Goal: Task Accomplishment & Management: Use online tool/utility

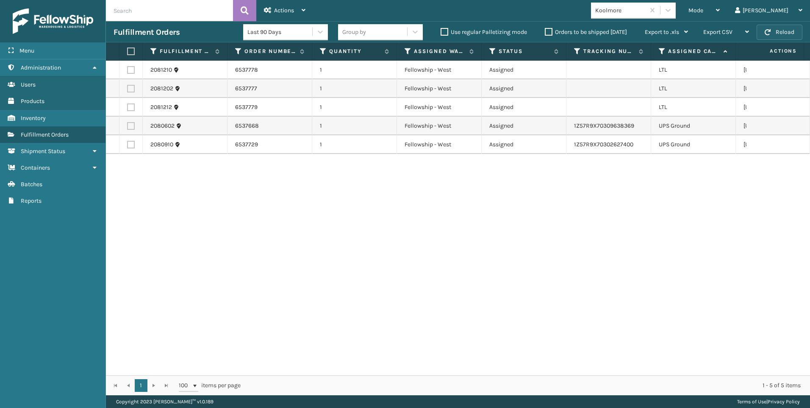
click at [792, 33] on button "Reload" at bounding box center [780, 32] width 46 height 15
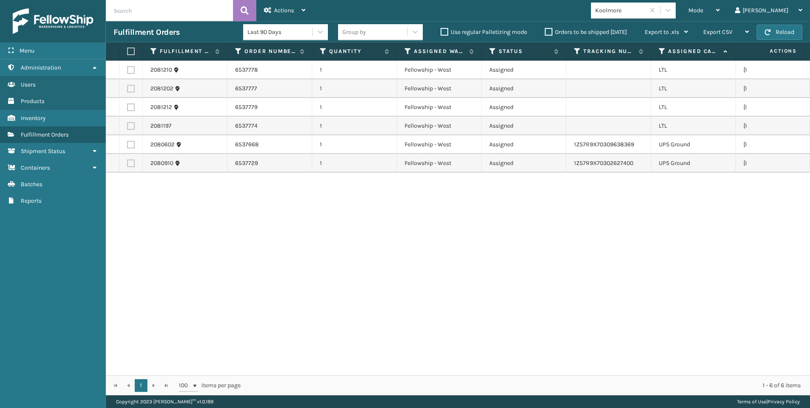
click at [135, 72] on td at bounding box center [131, 70] width 23 height 19
click at [129, 72] on label at bounding box center [131, 70] width 8 height 8
click at [128, 72] on input "checkbox" at bounding box center [127, 69] width 0 height 6
checkbox input "true"
click at [132, 89] on label at bounding box center [131, 89] width 8 height 8
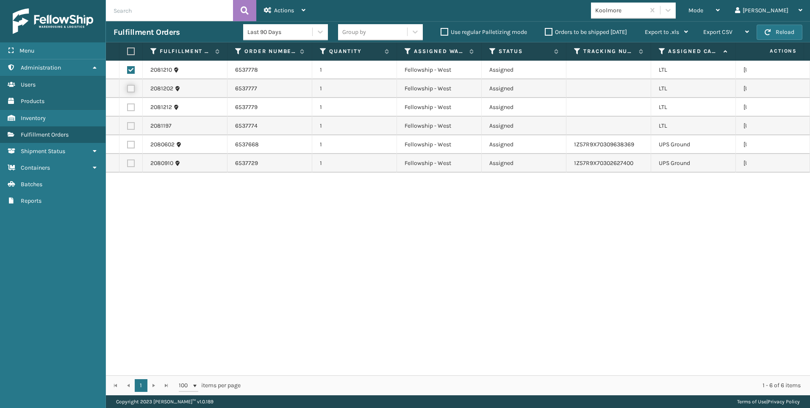
click at [128, 89] on input "checkbox" at bounding box center [127, 88] width 0 height 6
checkbox input "true"
click at [133, 111] on td at bounding box center [131, 107] width 23 height 19
click at [131, 106] on label at bounding box center [131, 107] width 8 height 8
click at [128, 106] on input "checkbox" at bounding box center [127, 106] width 0 height 6
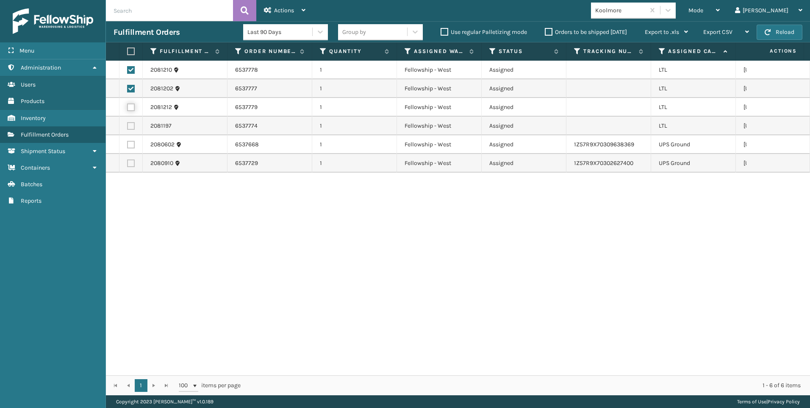
checkbox input "true"
click at [132, 124] on label at bounding box center [131, 126] width 8 height 8
click at [128, 124] on input "checkbox" at bounding box center [127, 125] width 0 height 6
checkbox input "true"
click at [285, 0] on div "Actions" at bounding box center [285, 10] width 42 height 21
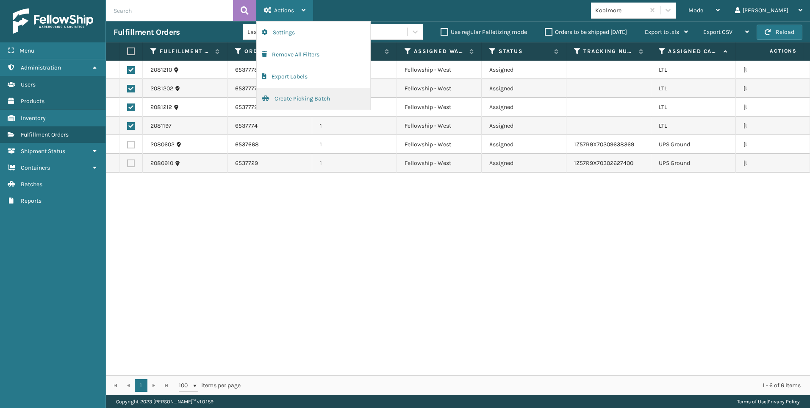
click at [312, 103] on button "Create Picking Batch" at bounding box center [314, 99] width 114 height 22
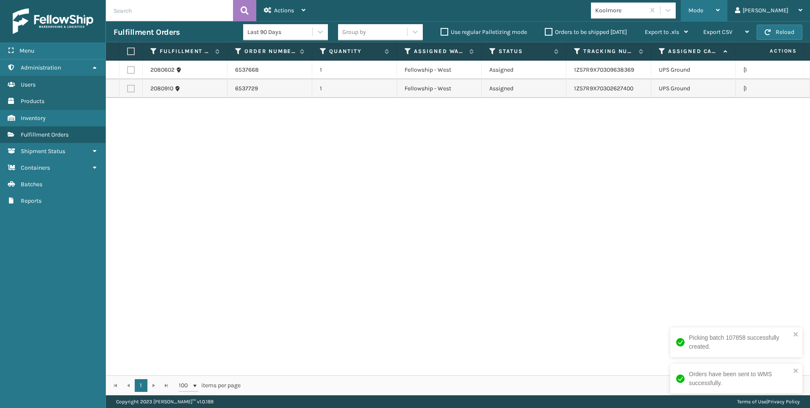
click at [704, 8] on span "Mode" at bounding box center [696, 10] width 15 height 7
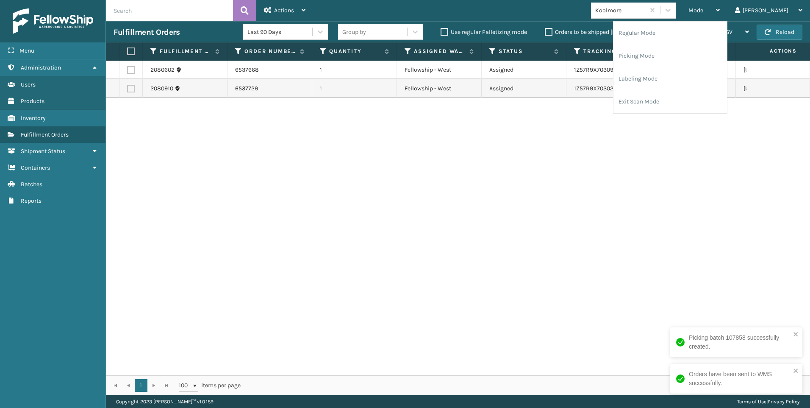
click at [689, 19] on div "Mode Regular Mode Picking Mode Labeling Mode Exit Scan Mode Koolmore Liz Log Out" at bounding box center [561, 10] width 497 height 21
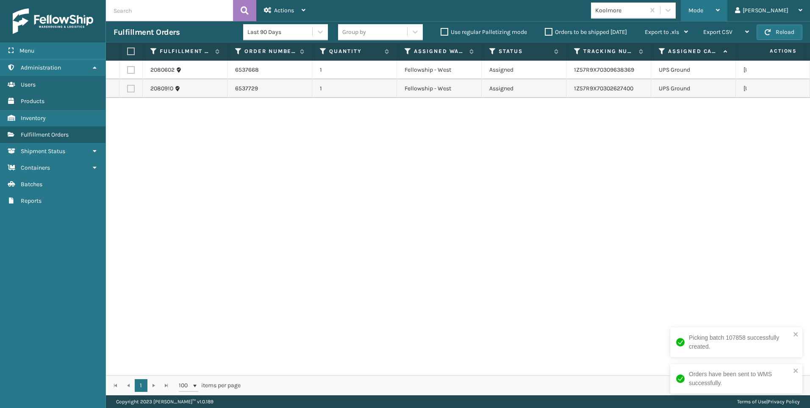
click at [704, 13] on span "Mode" at bounding box center [696, 10] width 15 height 7
click at [659, 21] on li "Regular Mode" at bounding box center [671, 21] width 114 height 0
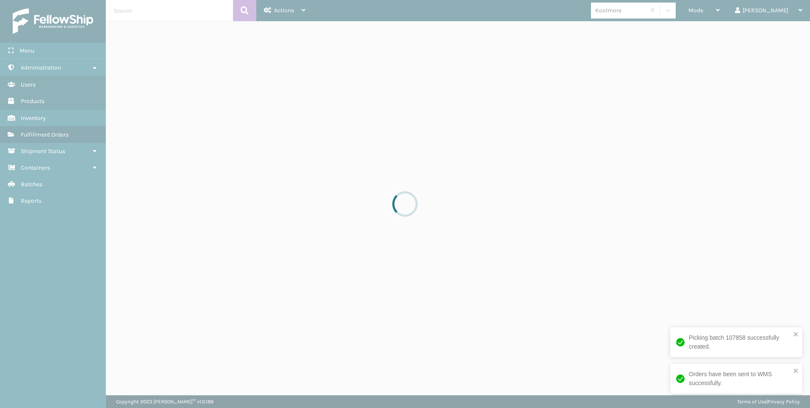
click at [246, 177] on div at bounding box center [405, 204] width 810 height 408
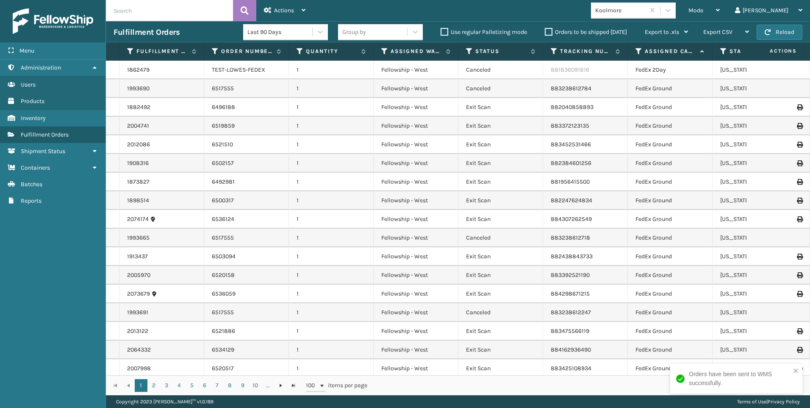
click at [166, 17] on input "text" at bounding box center [169, 10] width 127 height 21
paste input "2081197"
click at [253, 13] on button at bounding box center [244, 10] width 23 height 21
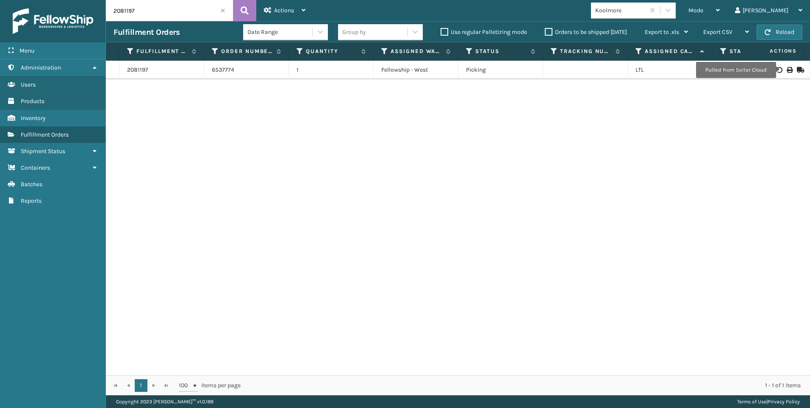
click at [780, 70] on div at bounding box center [778, 70] width 48 height 6
click at [785, 66] on td at bounding box center [779, 70] width 64 height 19
click at [787, 70] on icon at bounding box center [789, 70] width 5 height 6
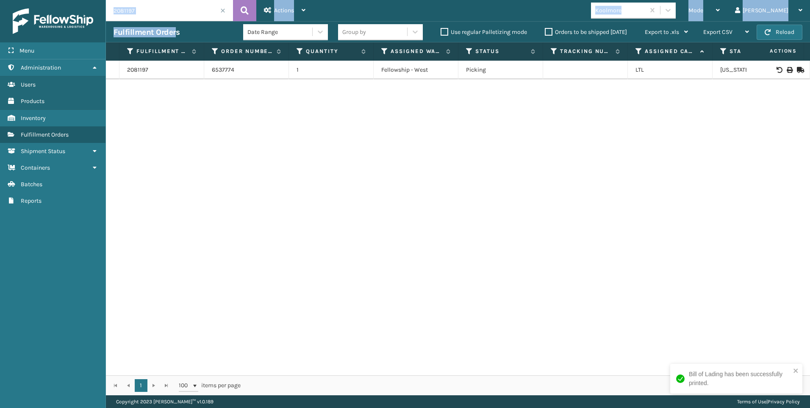
click at [167, 19] on div "2081197 Actions Settings Remove All Filters Export Labels Bulk Print Close Out …" at bounding box center [458, 197] width 704 height 395
drag, startPoint x: 171, startPoint y: 14, endPoint x: 23, endPoint y: 12, distance: 147.5
click at [22, 0] on div "Menu Reports Administration Reports Users Reports Products Reports Inventory Re…" at bounding box center [405, 0] width 810 height 0
paste input "202"
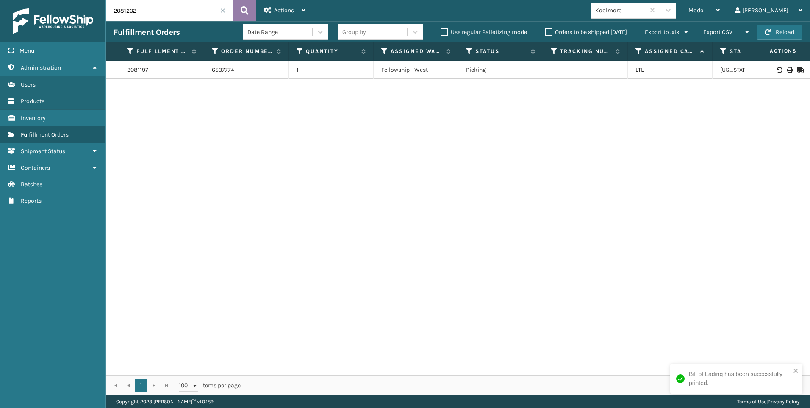
click at [244, 18] on button at bounding box center [244, 10] width 23 height 21
click at [787, 67] on icon at bounding box center [789, 70] width 5 height 6
drag, startPoint x: 178, startPoint y: 14, endPoint x: 43, endPoint y: 11, distance: 135.2
click at [43, 0] on div "Menu Reports Administration Reports Users Reports Products Reports Inventory Re…" at bounding box center [405, 0] width 810 height 0
paste input "10"
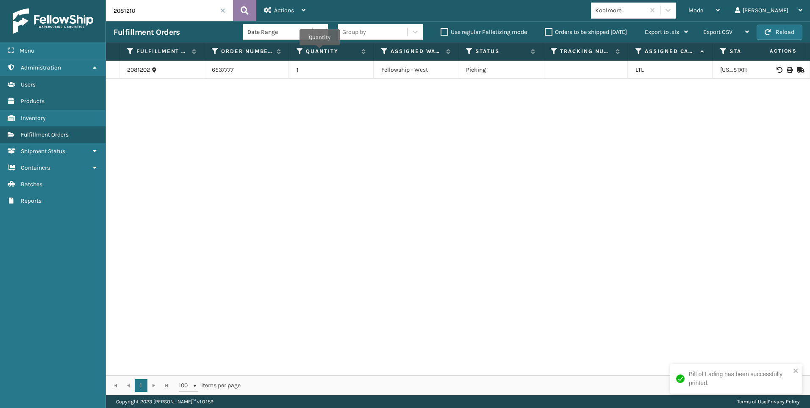
click at [249, 2] on button at bounding box center [244, 10] width 23 height 21
click at [787, 68] on icon at bounding box center [789, 70] width 5 height 6
drag, startPoint x: 109, startPoint y: 6, endPoint x: 73, endPoint y: 6, distance: 35.2
click at [58, 0] on div "Menu Reports Administration Reports Users Reports Products Reports Inventory Re…" at bounding box center [405, 0] width 810 height 0
paste input "2"
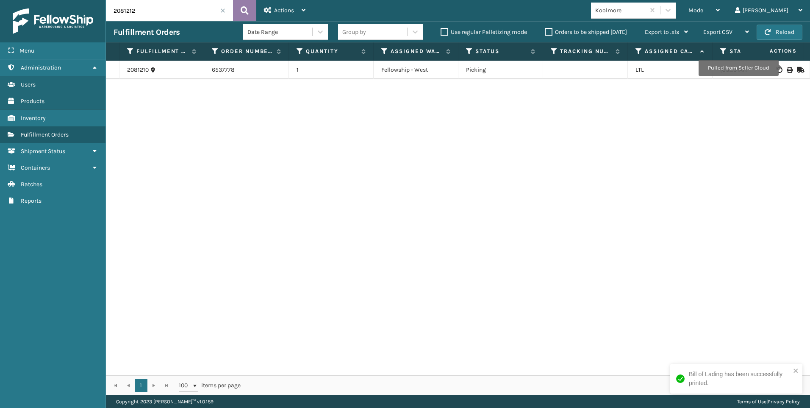
type input "2081212"
click at [242, 10] on icon at bounding box center [245, 10] width 8 height 13
click at [787, 72] on div at bounding box center [778, 70] width 48 height 6
click at [787, 69] on div at bounding box center [778, 70] width 48 height 6
click at [787, 70] on icon at bounding box center [789, 70] width 5 height 6
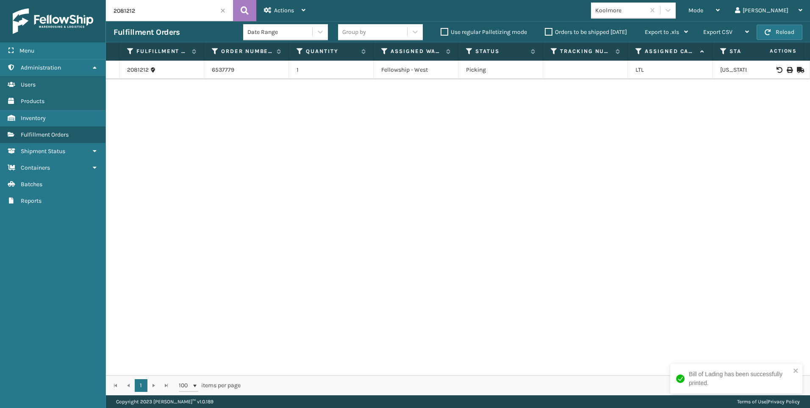
click at [64, 366] on div "Menu Reports Administration Reports Users Reports Products Reports Inventory Re…" at bounding box center [53, 204] width 106 height 408
click at [225, 9] on span at bounding box center [222, 10] width 5 height 5
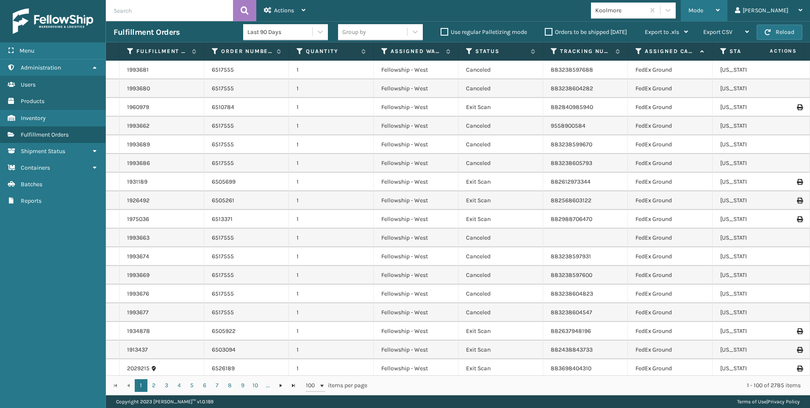
click at [726, 9] on div "Mode Regular Mode Picking Mode Labeling Mode Exit Scan Mode" at bounding box center [704, 10] width 47 height 21
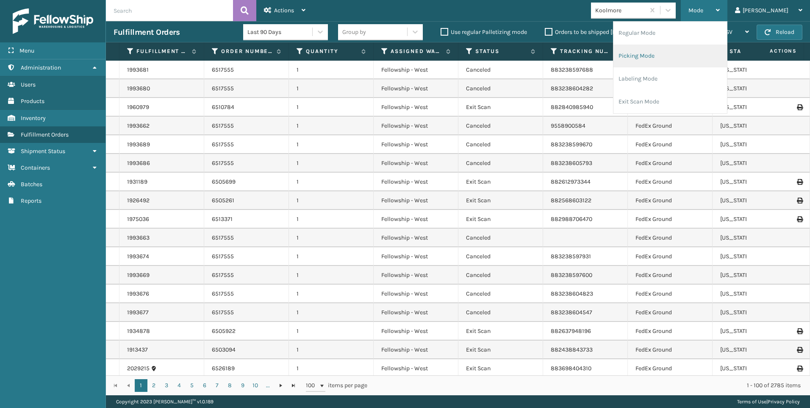
click at [696, 45] on ul "Regular Mode Picking Mode Labeling Mode Exit Scan Mode" at bounding box center [671, 68] width 114 height 92
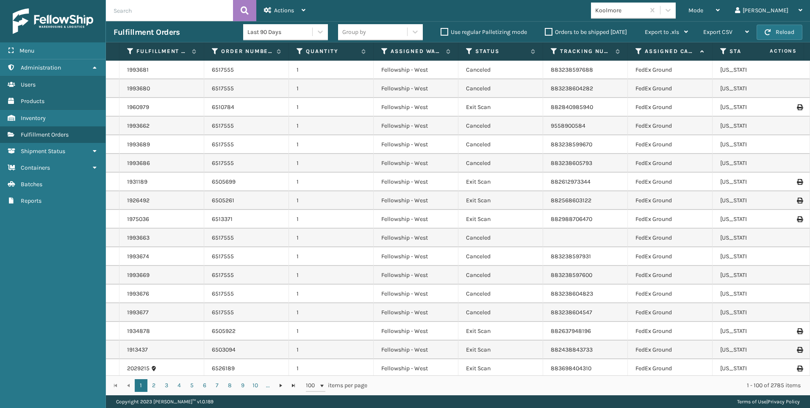
drag, startPoint x: 696, startPoint y: 45, endPoint x: 573, endPoint y: 19, distance: 125.6
click at [573, 19] on div "Mode Regular Mode Picking Mode Labeling Mode Exit Scan Mode Koolmore Liz Log Out" at bounding box center [561, 10] width 497 height 21
click at [720, 16] on div "Mode" at bounding box center [704, 10] width 31 height 21
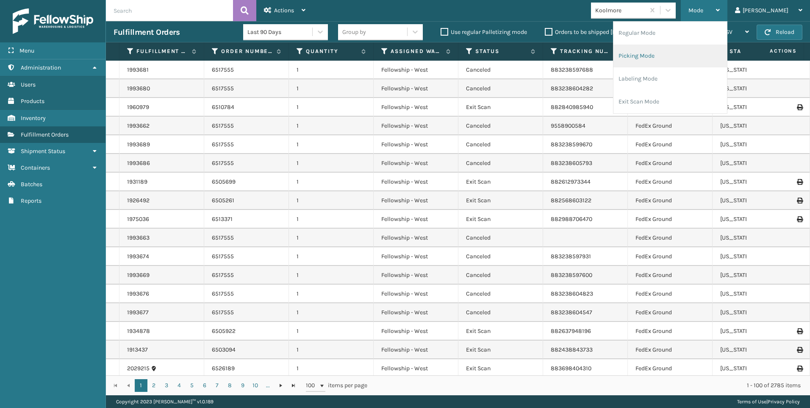
click at [704, 46] on li "Picking Mode" at bounding box center [671, 56] width 114 height 23
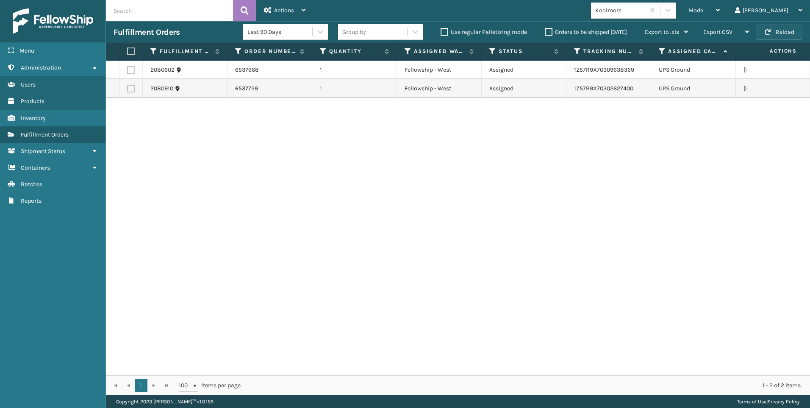
click at [774, 34] on button "Reload" at bounding box center [780, 32] width 46 height 15
click at [779, 33] on button "Reload" at bounding box center [780, 32] width 46 height 15
click at [788, 35] on button "Reload" at bounding box center [780, 32] width 46 height 15
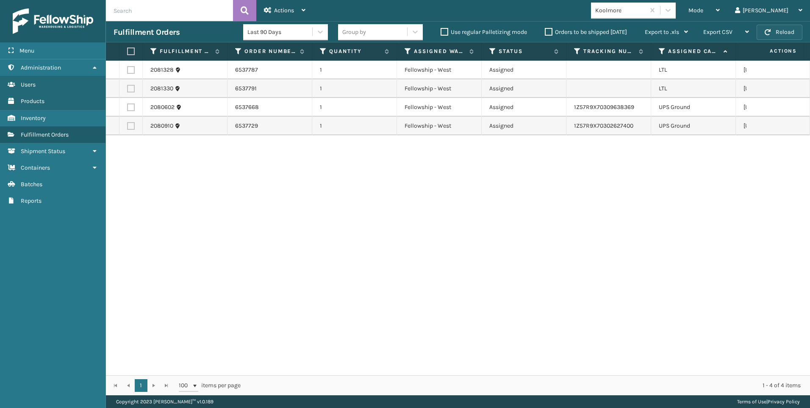
click at [768, 33] on span "button" at bounding box center [768, 32] width 6 height 6
click at [773, 32] on button "Reload" at bounding box center [780, 32] width 46 height 15
click at [131, 65] on td at bounding box center [131, 70] width 23 height 19
click at [132, 69] on label at bounding box center [131, 70] width 8 height 8
click at [128, 69] on input "checkbox" at bounding box center [127, 69] width 0 height 6
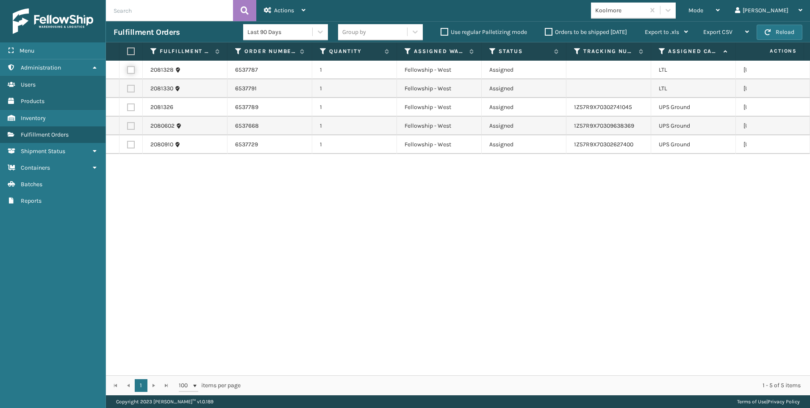
checkbox input "true"
click at [134, 87] on label at bounding box center [131, 89] width 8 height 8
click at [128, 87] on input "checkbox" at bounding box center [127, 88] width 0 height 6
checkbox input "true"
click at [287, 18] on div "Actions" at bounding box center [285, 10] width 42 height 21
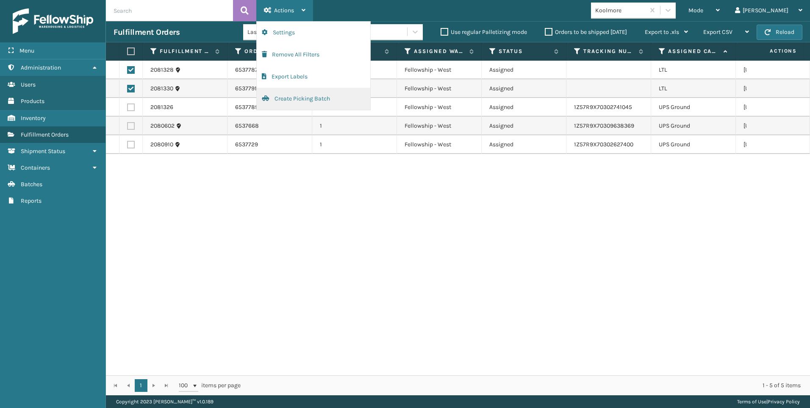
click at [309, 95] on button "Create Picking Batch" at bounding box center [314, 99] width 114 height 22
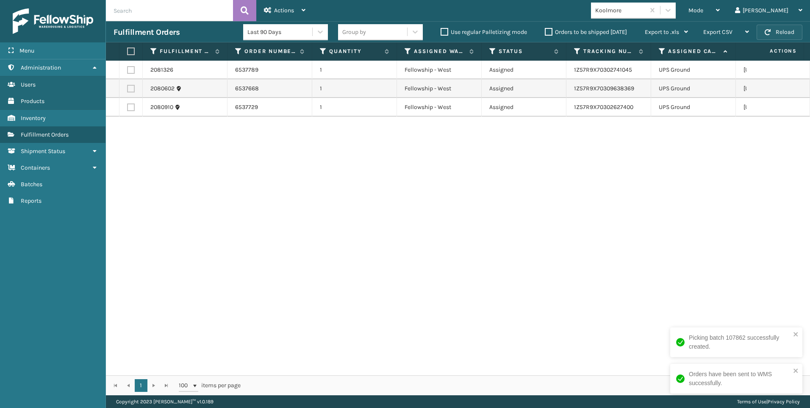
click at [769, 28] on button "Reload" at bounding box center [780, 32] width 46 height 15
click at [646, 12] on div "Koolmore" at bounding box center [620, 10] width 50 height 9
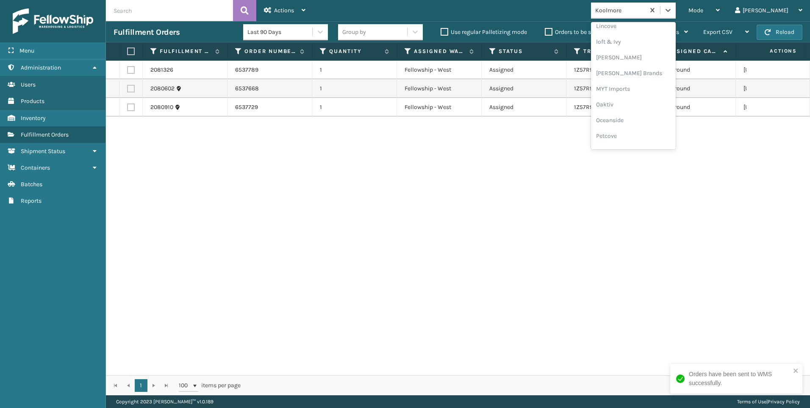
scroll to position [425, 0]
click at [676, 123] on div "SleepGeekz" at bounding box center [633, 124] width 85 height 16
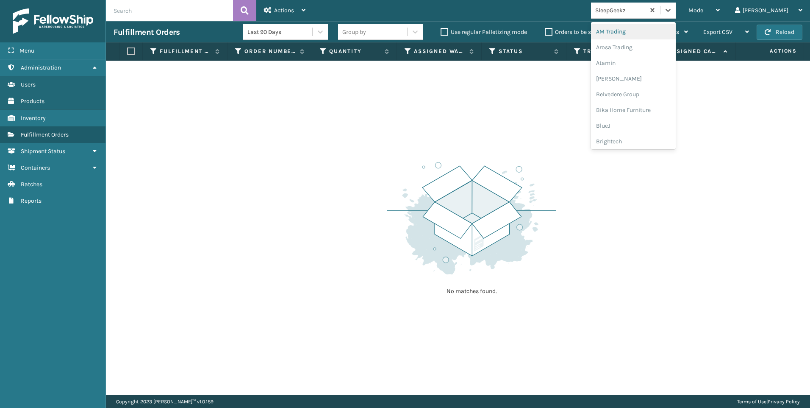
click at [646, 7] on div "SleepGeekz" at bounding box center [620, 10] width 50 height 9
click at [651, 61] on div "Koolmore" at bounding box center [633, 61] width 85 height 16
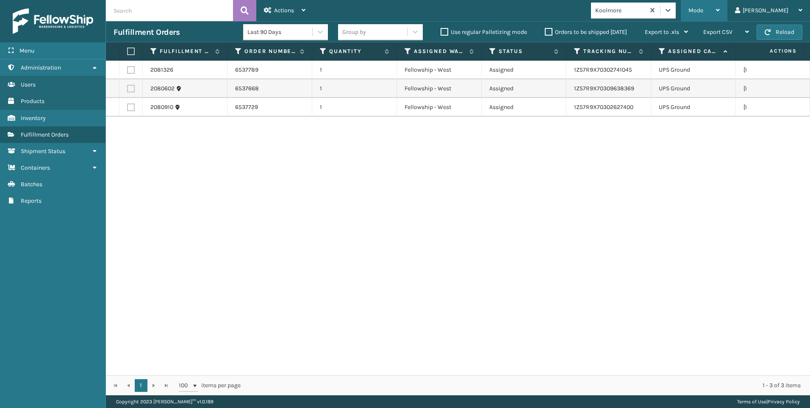
click at [704, 8] on span "Mode" at bounding box center [696, 10] width 15 height 7
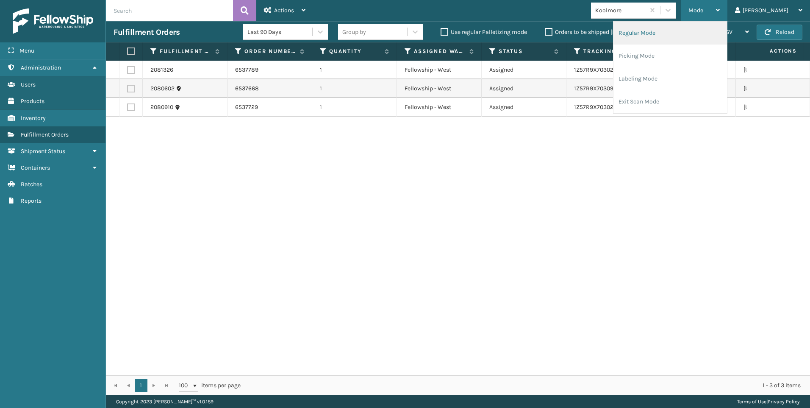
click at [666, 32] on li "Regular Mode" at bounding box center [671, 33] width 114 height 23
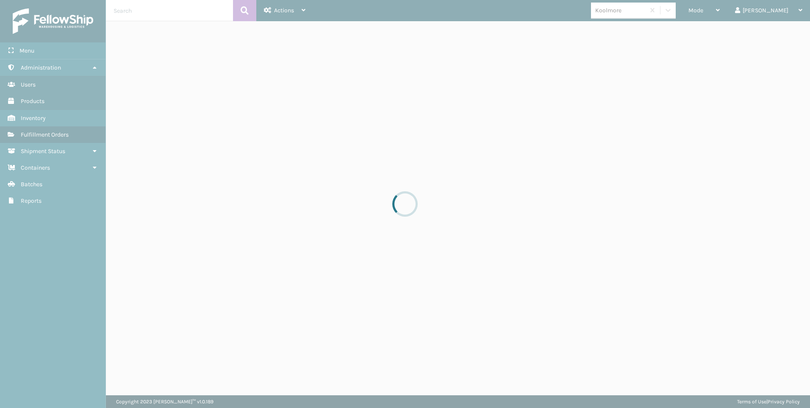
click at [186, 16] on div at bounding box center [405, 204] width 810 height 408
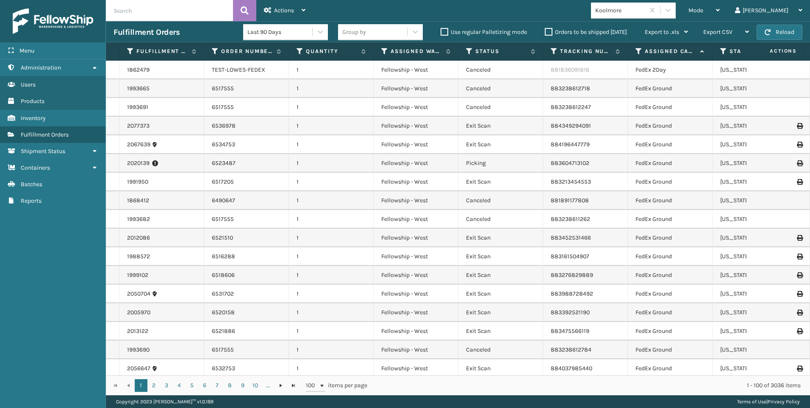
click at [178, 14] on input "text" at bounding box center [169, 10] width 127 height 21
paste input "2081328"
click at [254, 17] on button at bounding box center [244, 10] width 23 height 21
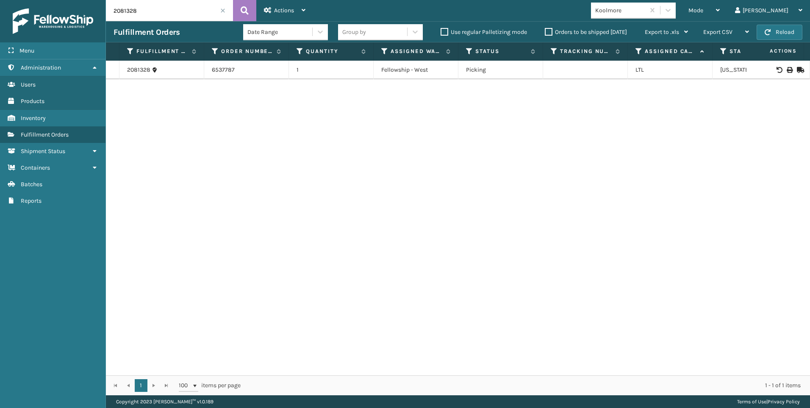
click at [786, 67] on div at bounding box center [778, 70] width 48 height 6
click at [787, 67] on icon at bounding box center [789, 70] width 5 height 6
drag, startPoint x: 192, startPoint y: 3, endPoint x: 68, endPoint y: 16, distance: 123.9
click at [25, 0] on div "Menu Reports Administration Reports Users Reports Products Reports Inventory Re…" at bounding box center [405, 0] width 810 height 0
paste input "30"
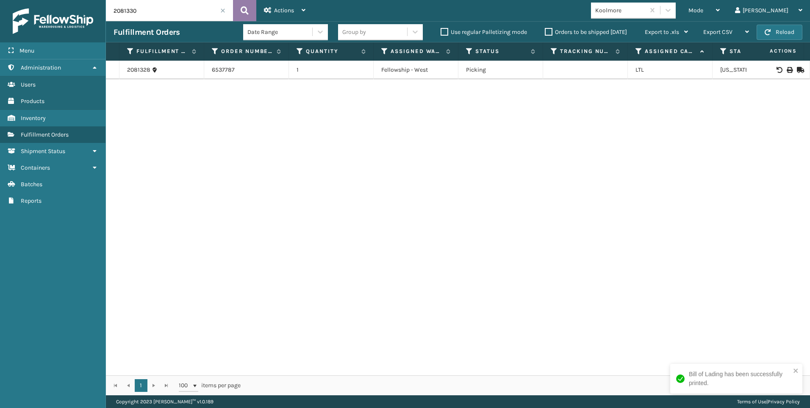
type input "2081330"
click at [237, 8] on button at bounding box center [244, 10] width 23 height 21
click at [787, 68] on icon at bounding box center [789, 70] width 5 height 6
click at [222, 8] on input "2081330" at bounding box center [169, 10] width 127 height 21
click at [224, 10] on span at bounding box center [222, 10] width 5 height 5
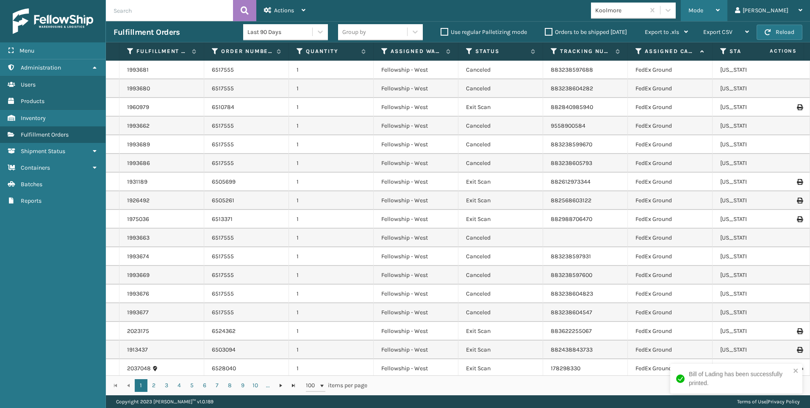
click at [728, 13] on div "Mode Regular Mode Picking Mode Labeling Mode Exit Scan Mode" at bounding box center [704, 10] width 47 height 21
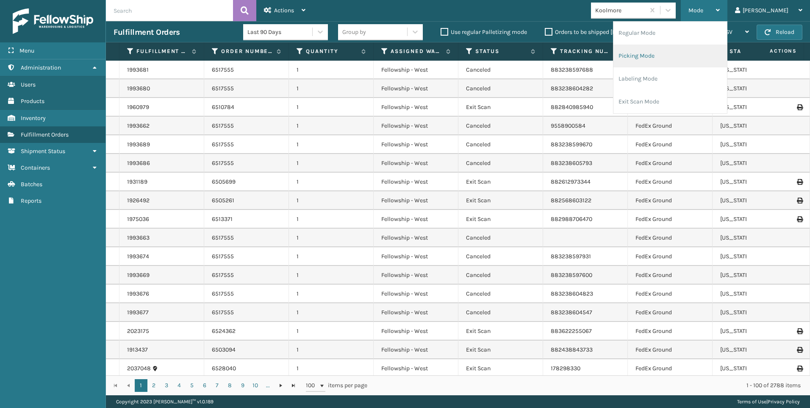
click at [685, 64] on li "Picking Mode" at bounding box center [671, 56] width 114 height 23
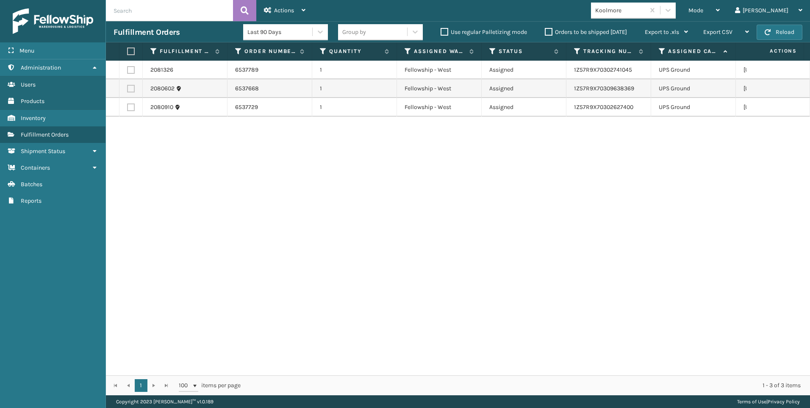
click at [646, 14] on div "Koolmore" at bounding box center [620, 10] width 50 height 9
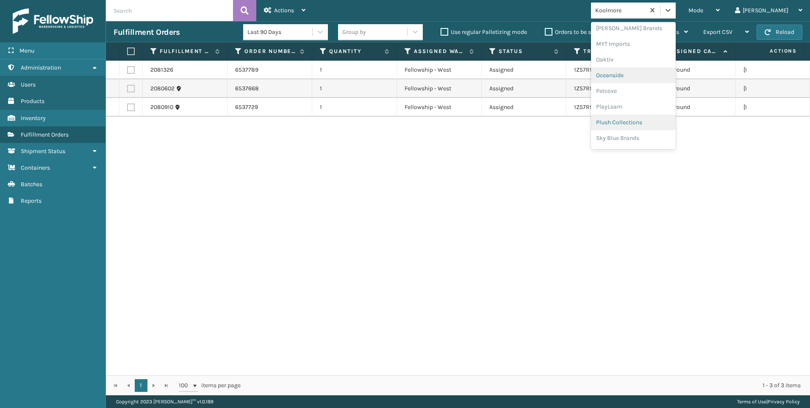
scroll to position [425, 0]
click at [666, 121] on div "SleepGeekz" at bounding box center [633, 124] width 85 height 16
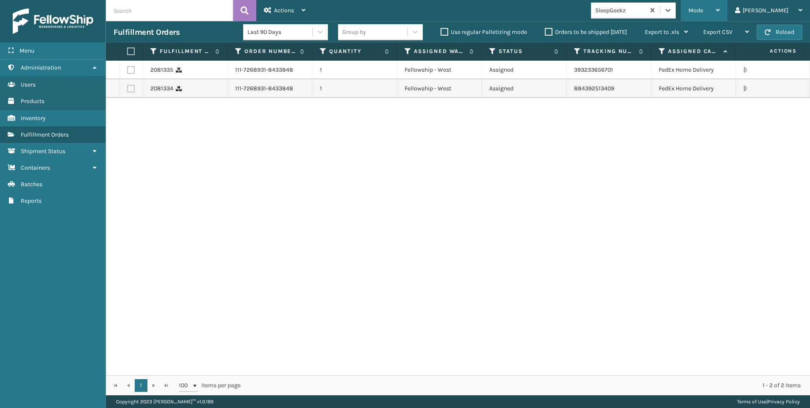
click at [704, 14] on span "Mode" at bounding box center [696, 10] width 15 height 7
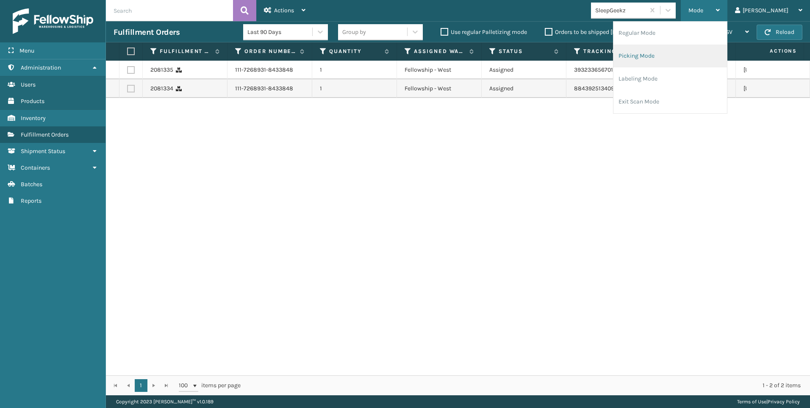
click at [687, 62] on li "Picking Mode" at bounding box center [671, 56] width 114 height 23
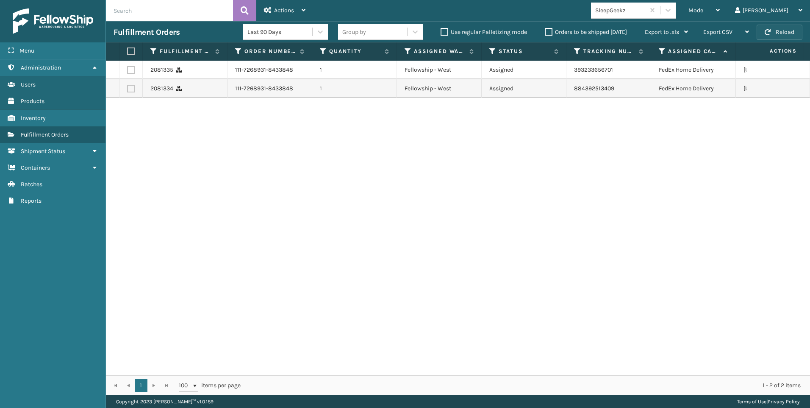
click at [773, 36] on button "Reload" at bounding box center [780, 32] width 46 height 15
click at [704, 10] on span "Mode" at bounding box center [696, 10] width 15 height 7
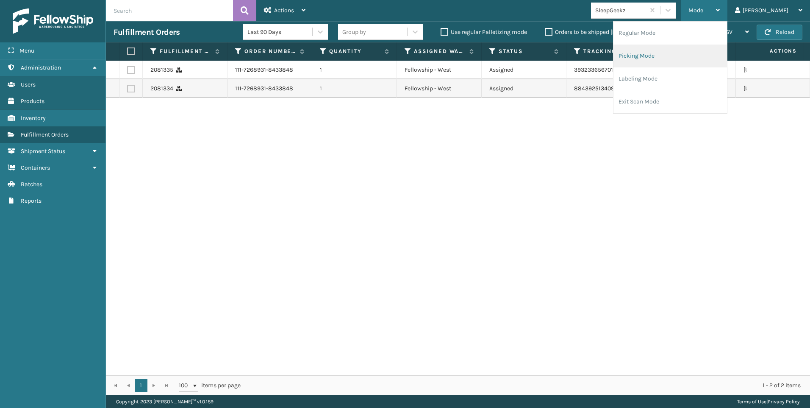
click at [713, 49] on li "Picking Mode" at bounding box center [671, 56] width 114 height 23
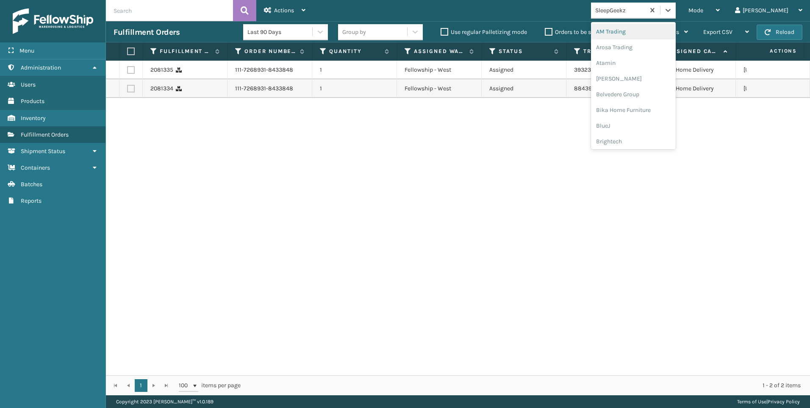
click at [645, 14] on div "SleepGeekz" at bounding box center [618, 10] width 54 height 14
click at [674, 63] on div "Koolmore" at bounding box center [633, 61] width 85 height 16
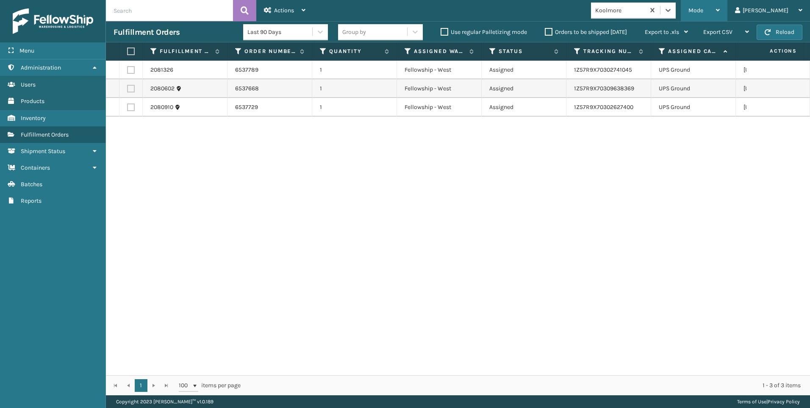
click at [720, 12] on div "Mode" at bounding box center [704, 10] width 31 height 21
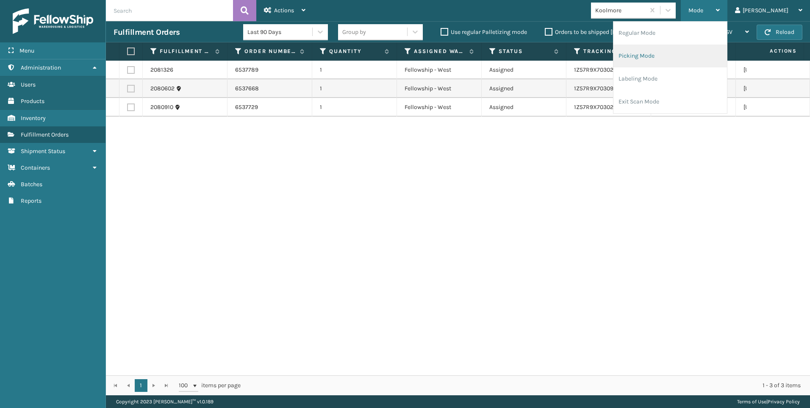
click at [704, 49] on li "Picking Mode" at bounding box center [671, 56] width 114 height 23
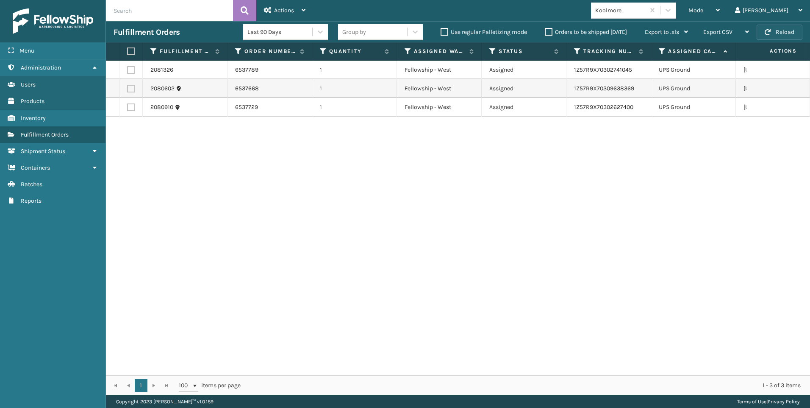
click at [776, 29] on button "Reload" at bounding box center [780, 32] width 46 height 15
click at [704, 9] on span "Mode" at bounding box center [696, 10] width 15 height 7
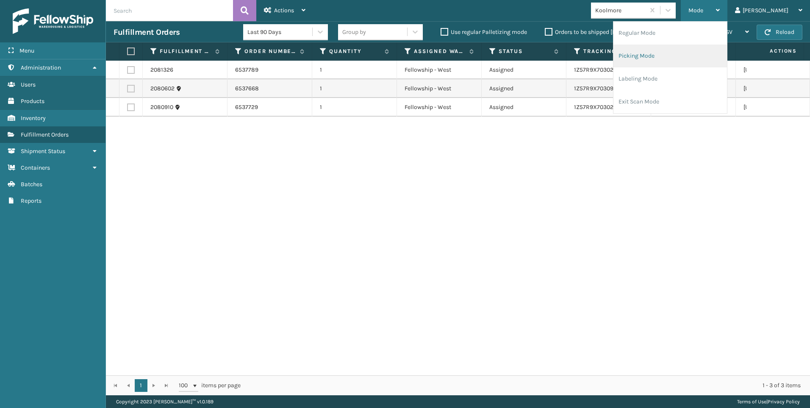
click at [712, 54] on li "Picking Mode" at bounding box center [671, 56] width 114 height 23
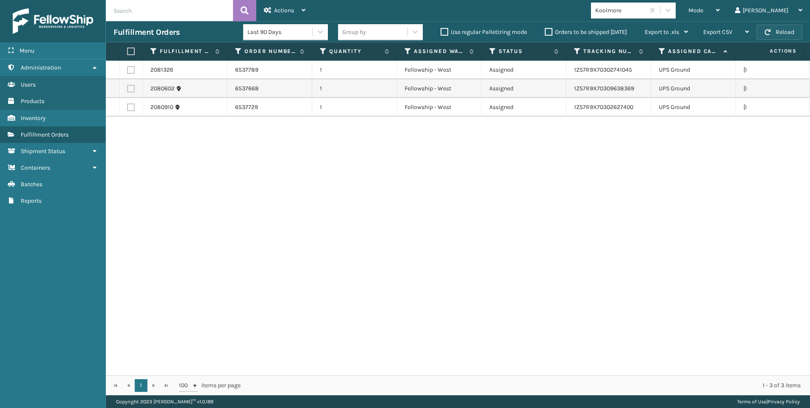
click at [774, 27] on button "Reload" at bounding box center [780, 32] width 46 height 15
click at [785, 39] on button "Reload" at bounding box center [780, 32] width 46 height 15
click at [780, 36] on button "Reload" at bounding box center [780, 32] width 46 height 15
click at [646, 12] on div "Koolmore" at bounding box center [620, 10] width 50 height 9
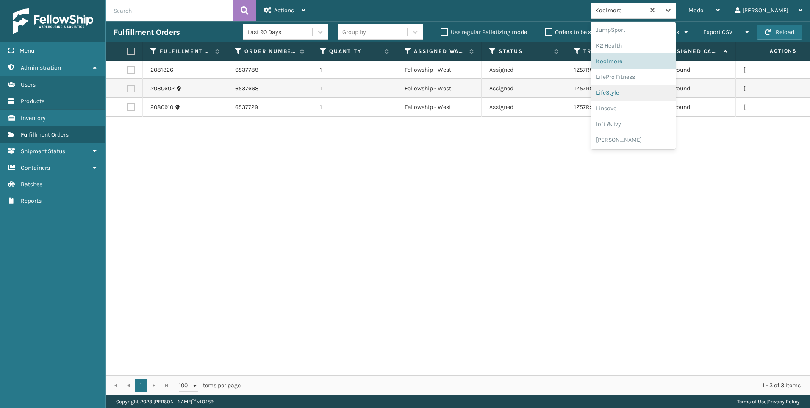
scroll to position [425, 0]
click at [667, 120] on div "SleepGeekz" at bounding box center [633, 124] width 85 height 16
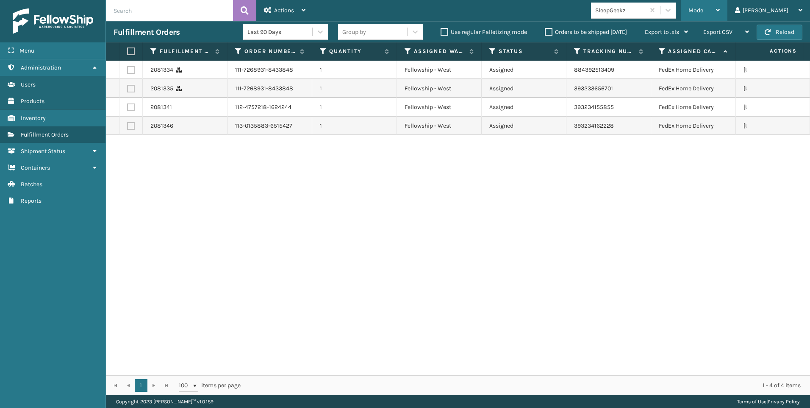
click at [704, 8] on span "Mode" at bounding box center [696, 10] width 15 height 7
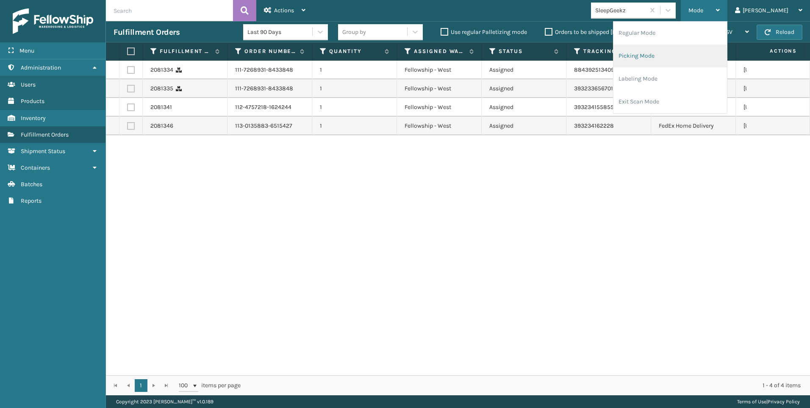
click at [709, 57] on li "Picking Mode" at bounding box center [671, 56] width 114 height 23
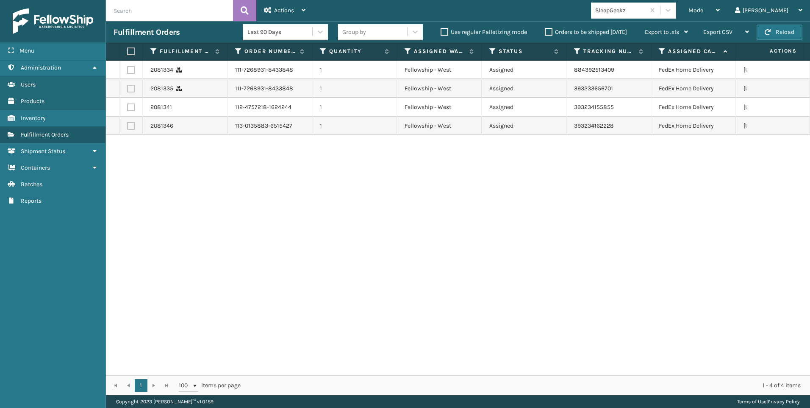
click at [659, 0] on div "Mode Regular Mode Picking Mode Labeling Mode Exit Scan Mode SleepGeekz Liz Log …" at bounding box center [561, 10] width 497 height 21
click at [646, 9] on div "SleepGeekz" at bounding box center [620, 10] width 50 height 9
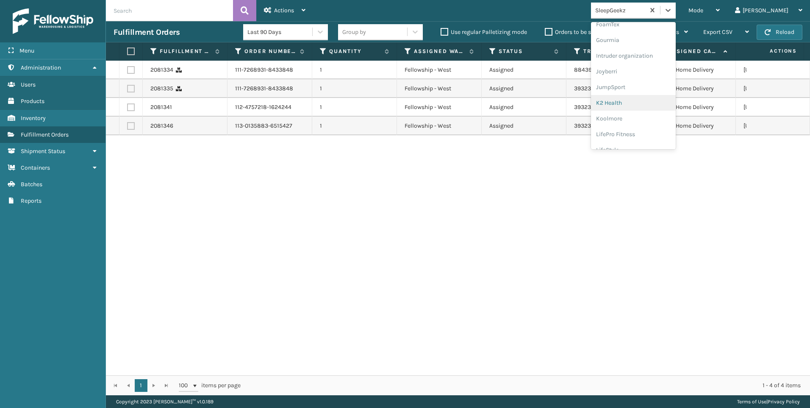
scroll to position [212, 0]
click at [665, 122] on div "Koolmore" at bounding box center [633, 118] width 85 height 16
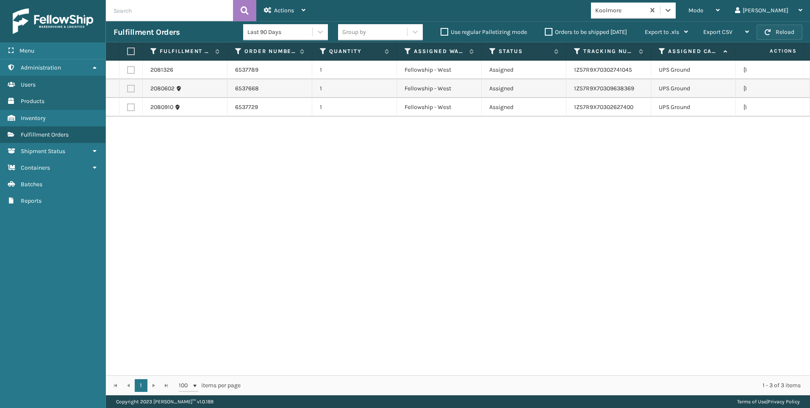
click at [776, 27] on button "Reload" at bounding box center [780, 32] width 46 height 15
click at [787, 26] on button "Reload" at bounding box center [780, 32] width 46 height 15
click at [784, 31] on button "Reload" at bounding box center [780, 32] width 46 height 15
click at [779, 33] on button "Reload" at bounding box center [780, 32] width 46 height 15
click at [778, 33] on button "Reload" at bounding box center [780, 32] width 46 height 15
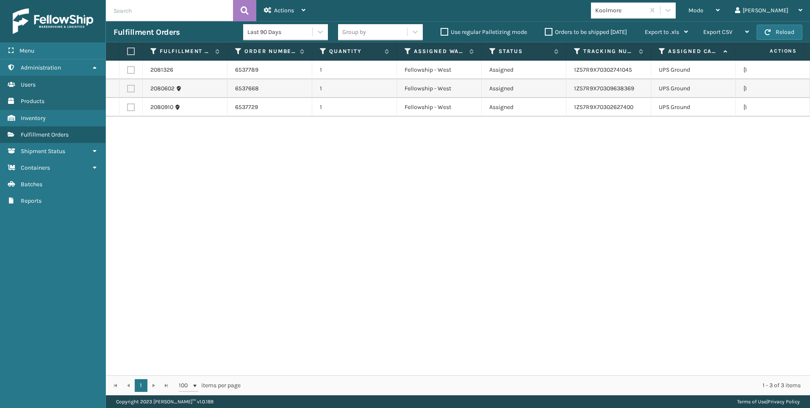
click at [778, 33] on button "Reload" at bounding box center [780, 32] width 46 height 15
click at [795, 30] on button "Reload" at bounding box center [780, 32] width 46 height 15
click at [787, 26] on button "Reload" at bounding box center [780, 32] width 46 height 15
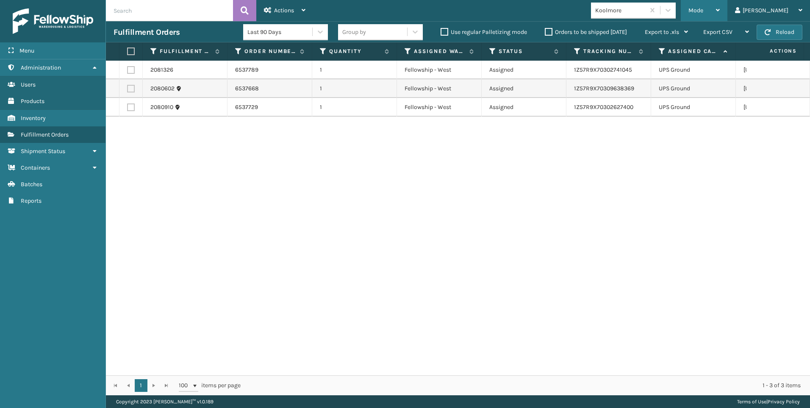
click at [720, 2] on div "Mode" at bounding box center [704, 10] width 31 height 21
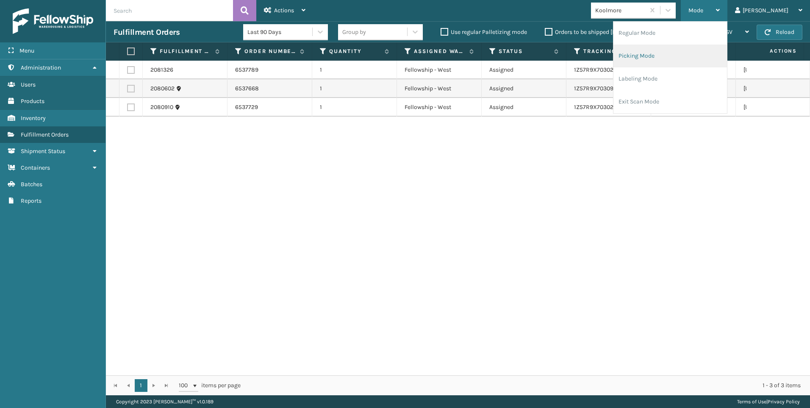
click at [716, 50] on li "Picking Mode" at bounding box center [671, 56] width 114 height 23
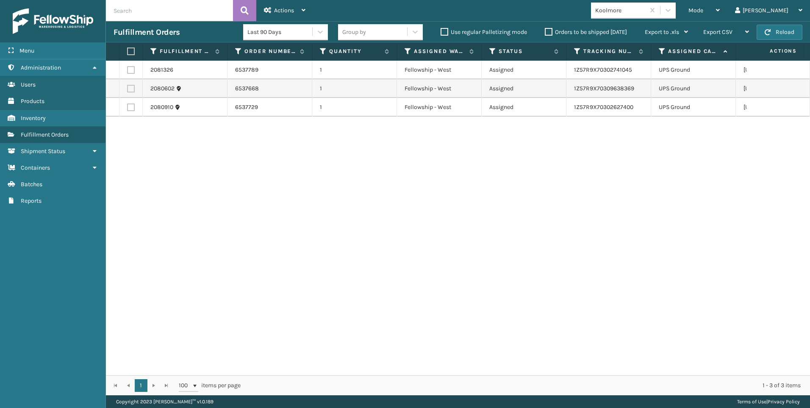
click at [775, 43] on th "Actions" at bounding box center [773, 51] width 64 height 18
click at [773, 37] on button "Reload" at bounding box center [780, 32] width 46 height 15
click at [770, 24] on div "Fulfillment Orders Last 90 Days Group by Use regular Palletizing mode Orders to…" at bounding box center [458, 31] width 704 height 21
click at [772, 27] on button "Reload" at bounding box center [780, 32] width 46 height 15
click at [771, 25] on button "Reload" at bounding box center [780, 32] width 46 height 15
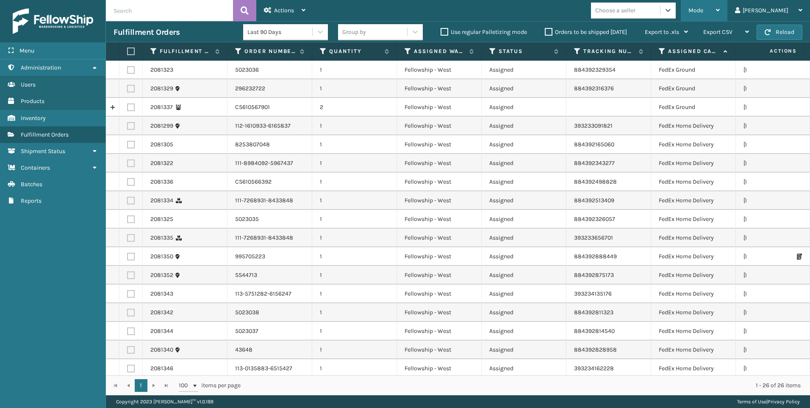
click at [722, 11] on div "Mode Regular Mode Picking Mode Labeling Mode Exit Scan Mode" at bounding box center [704, 10] width 47 height 21
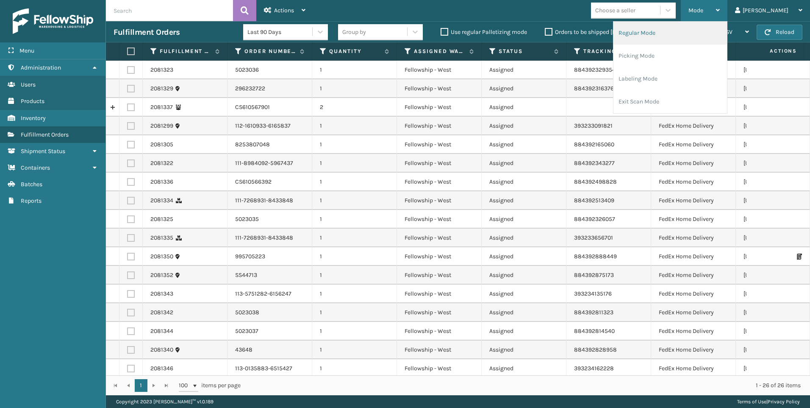
click at [698, 36] on li "Regular Mode" at bounding box center [671, 33] width 114 height 23
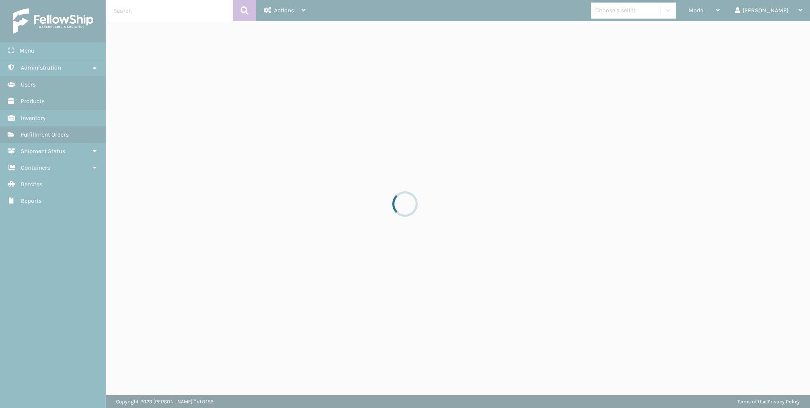
click at [674, 16] on div at bounding box center [405, 204] width 810 height 408
click at [678, 10] on div at bounding box center [405, 204] width 810 height 408
click at [675, 13] on div at bounding box center [405, 204] width 810 height 408
click at [281, 70] on div at bounding box center [405, 204] width 810 height 408
